Goal: Task Accomplishment & Management: Use online tool/utility

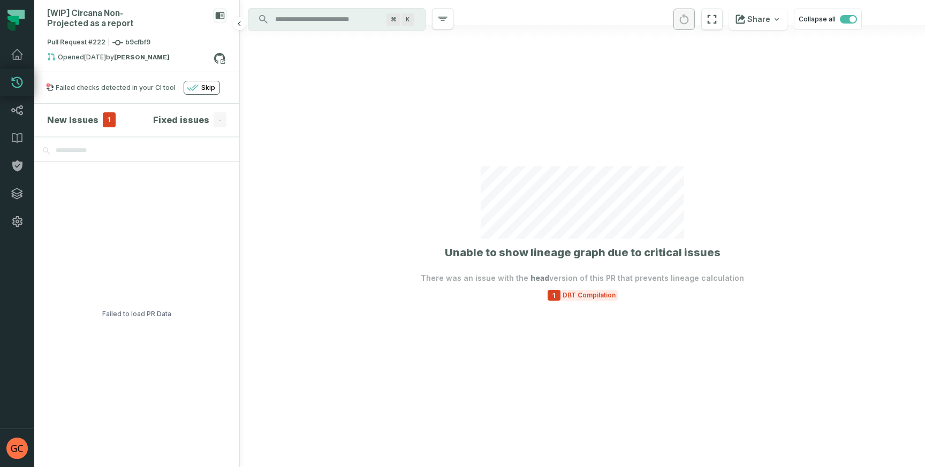
click at [87, 113] on h4 "New Issues" at bounding box center [72, 119] width 51 height 13
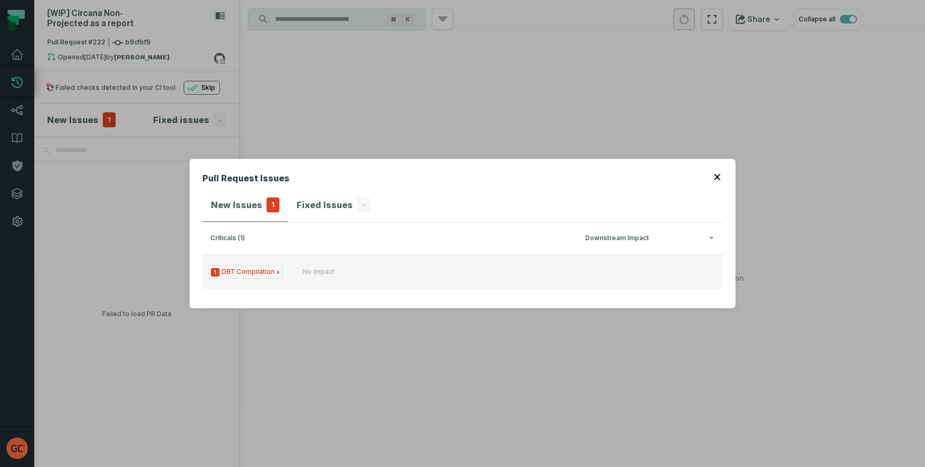
click at [245, 277] on span "1 DBT Compilation" at bounding box center [246, 271] width 74 height 13
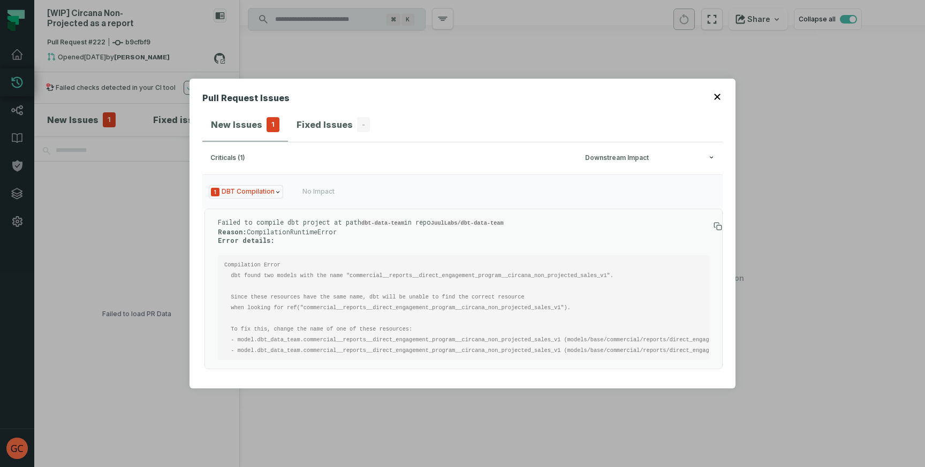
click at [382, 272] on code "Compilation Error dbt found two models with the name "commercial__reports__dire…" at bounding box center [662, 308] width 877 height 92
click at [370, 284] on pre "Compilation Error dbt found two models with the name "commercial__reports__dire…" at bounding box center [463, 307] width 491 height 105
click at [438, 341] on code "Compilation Error dbt found two models with the name "commercial__reports__dire…" at bounding box center [662, 308] width 877 height 92
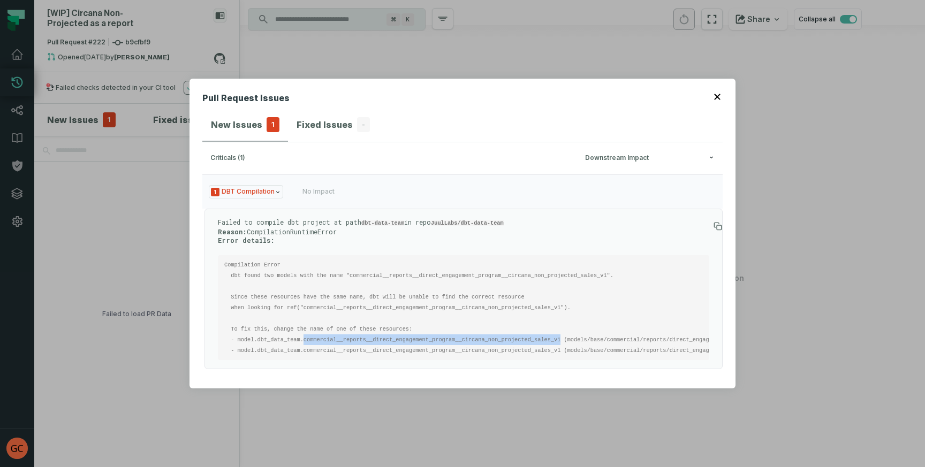
copy code "commercial__reports__direct_engagement_program__circana_non_projected_sales_v1"
